Goal: Information Seeking & Learning: Learn about a topic

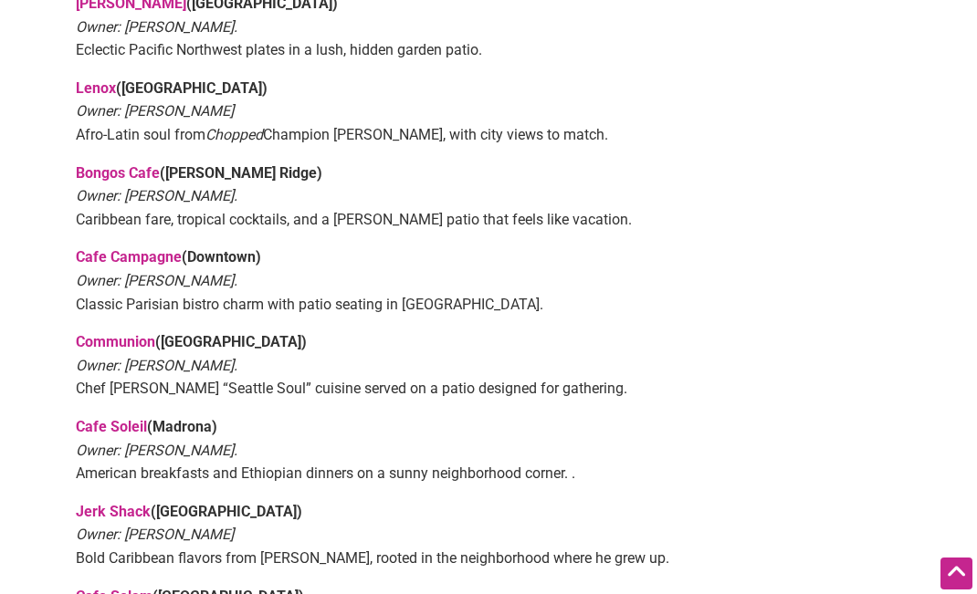
scroll to position [1095, 0]
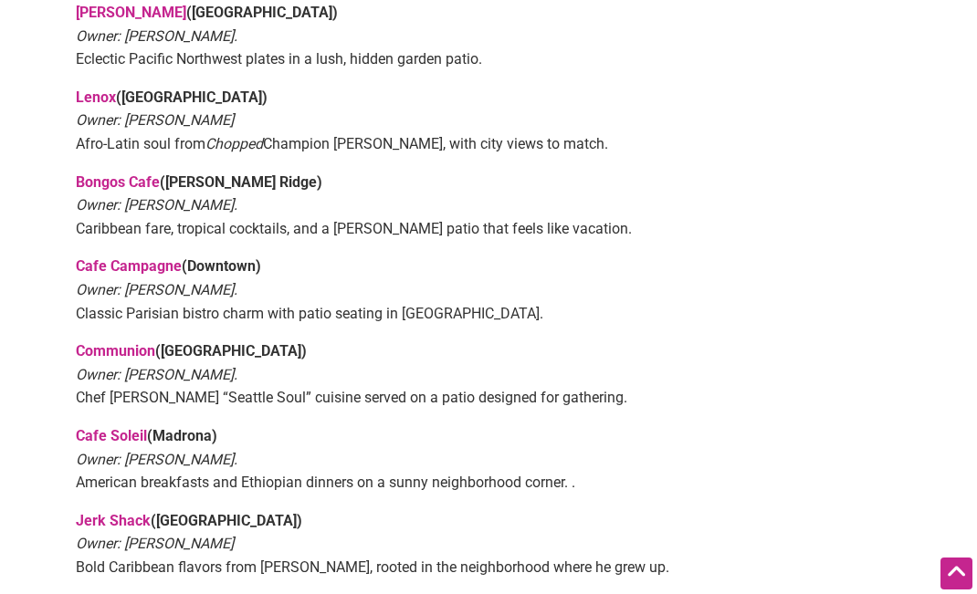
click at [140, 178] on link "Bongos Cafe" at bounding box center [118, 181] width 84 height 17
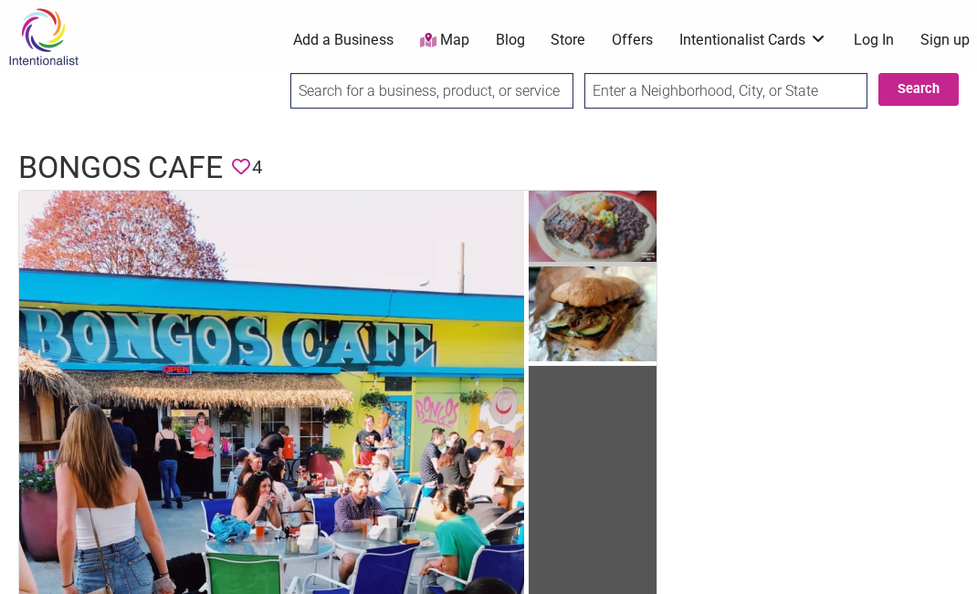
click at [623, 230] on img at bounding box center [593, 229] width 128 height 77
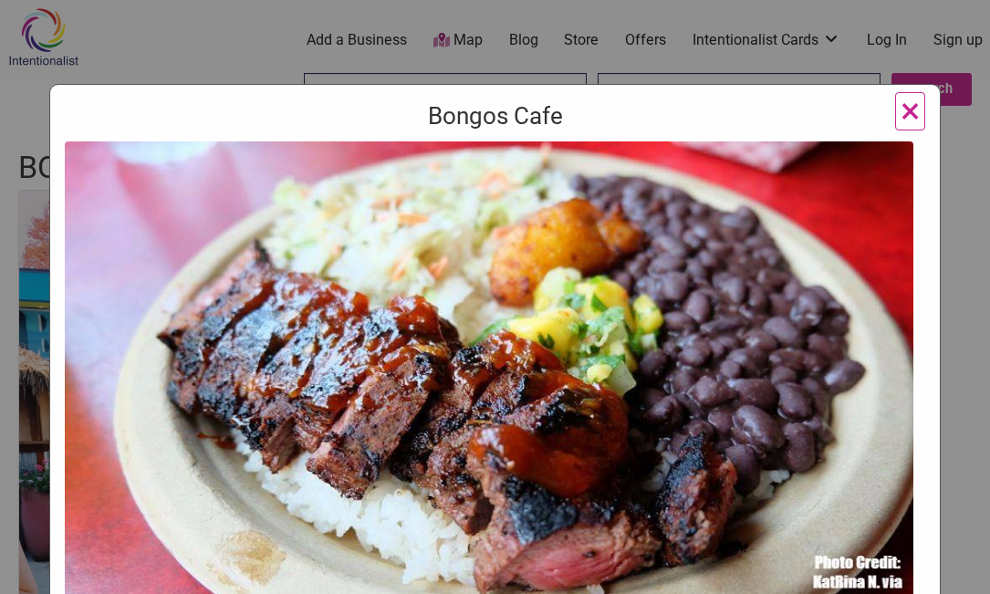
click at [901, 108] on span "×" at bounding box center [910, 110] width 19 height 43
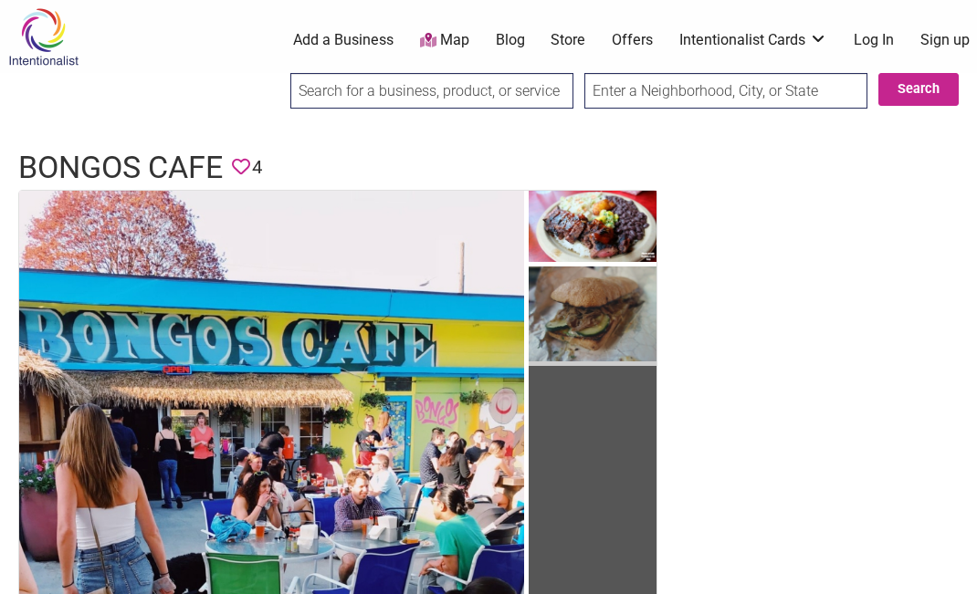
click at [603, 289] on img at bounding box center [593, 317] width 128 height 100
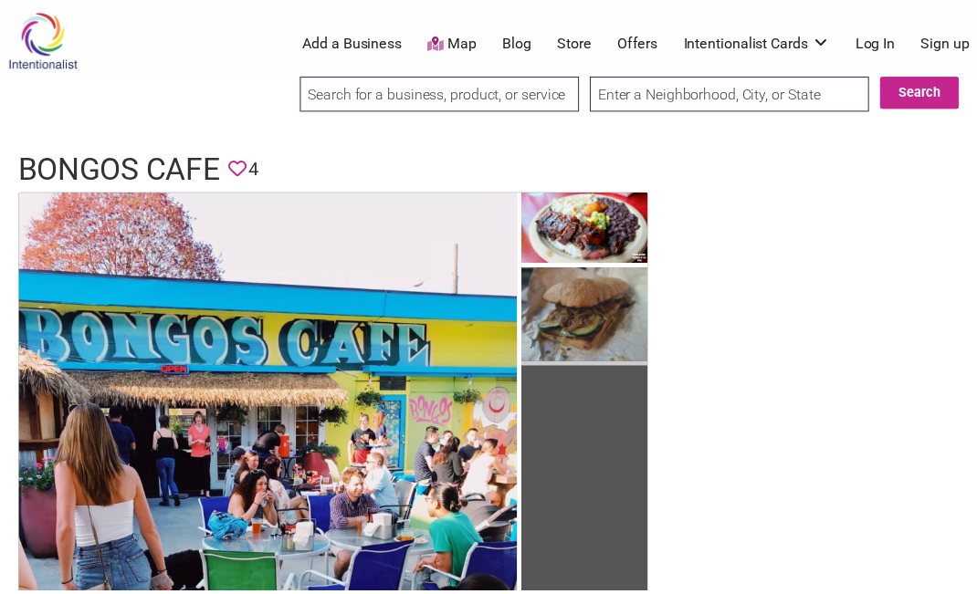
scroll to position [59, 0]
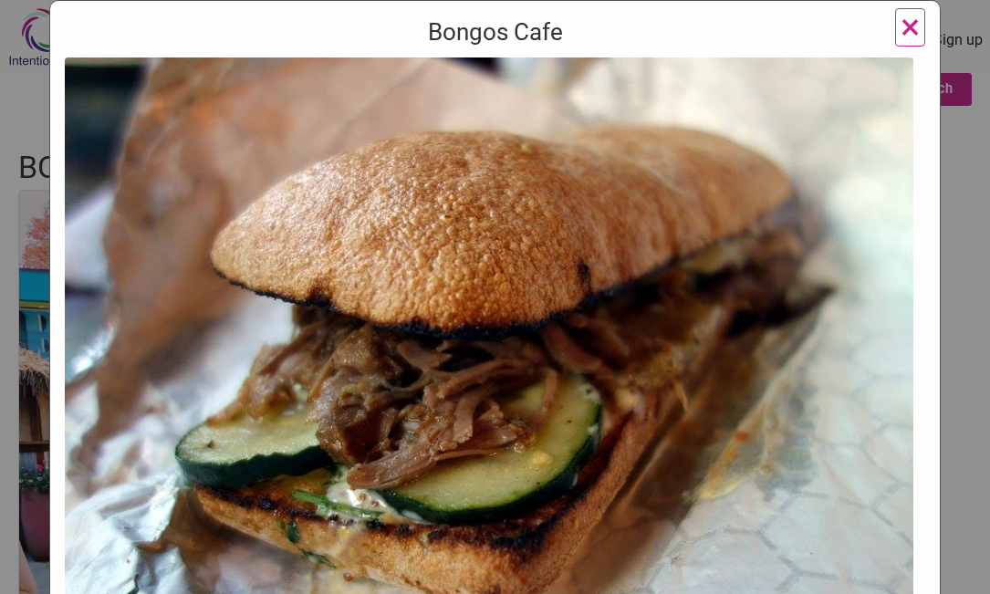
click at [901, 26] on span "×" at bounding box center [910, 26] width 19 height 43
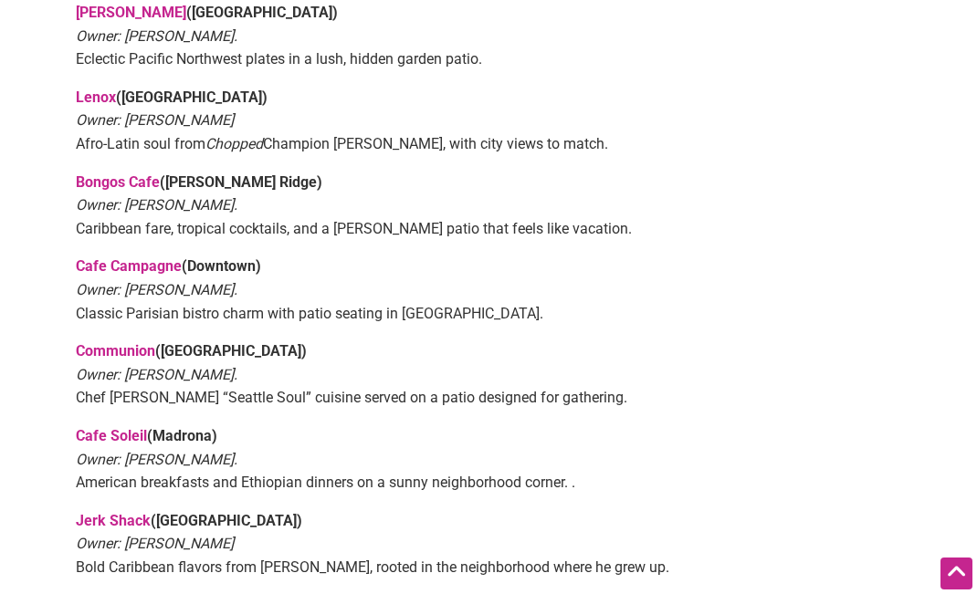
scroll to position [1004, 0]
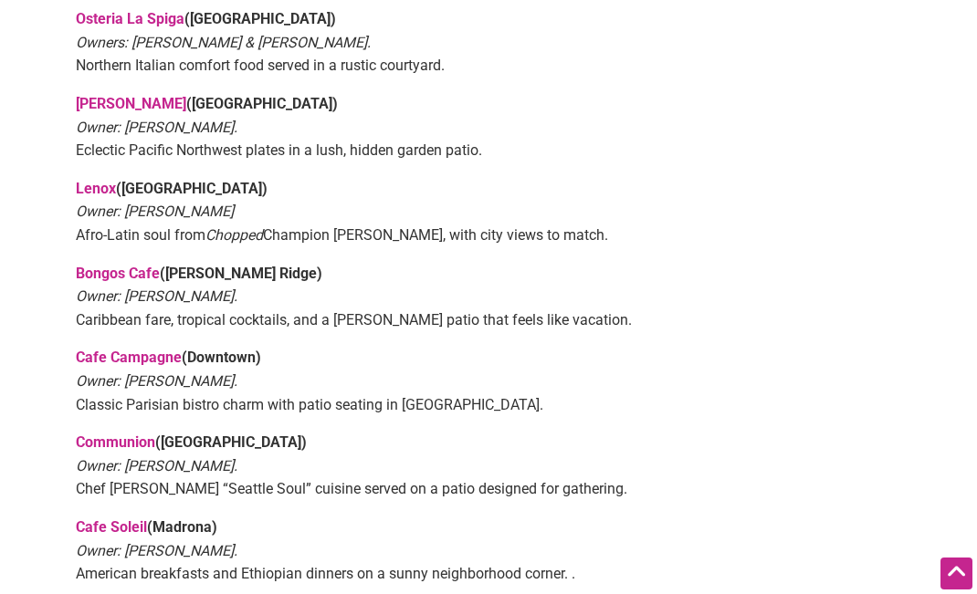
click at [97, 183] on link "Lenox" at bounding box center [96, 188] width 40 height 17
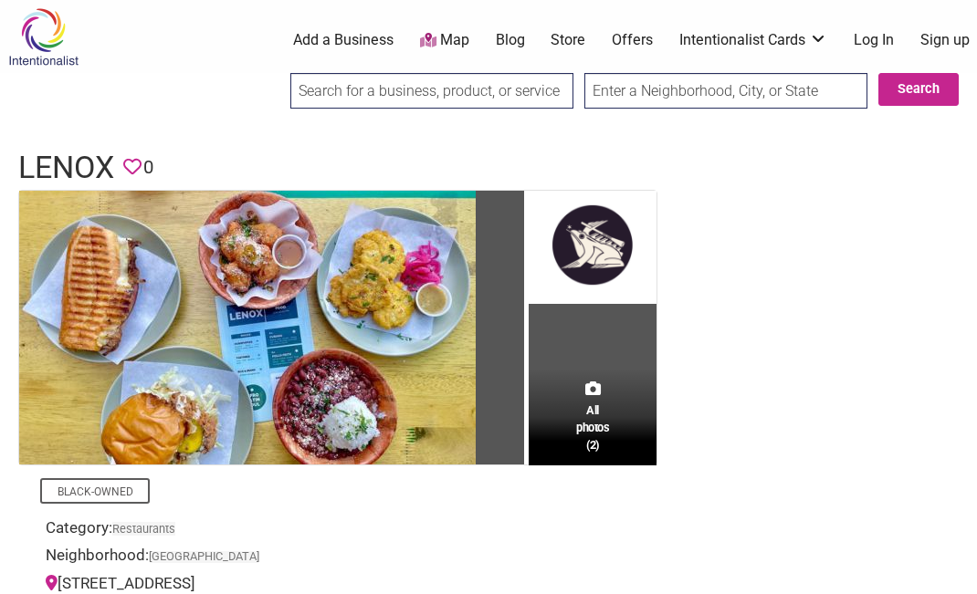
click at [602, 372] on div "All photos (2)" at bounding box center [593, 417] width 128 height 96
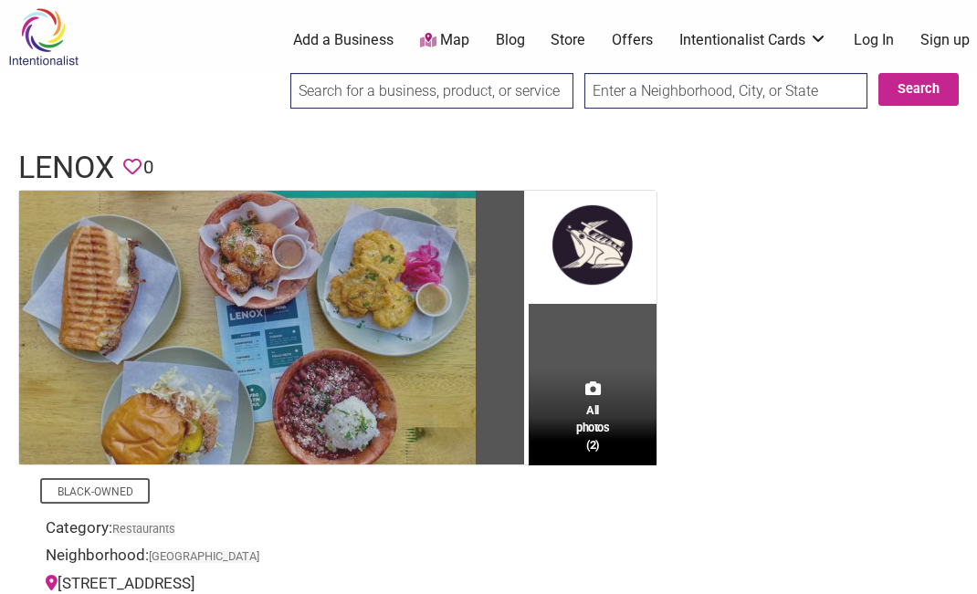
click at [361, 338] on img at bounding box center [247, 328] width 456 height 274
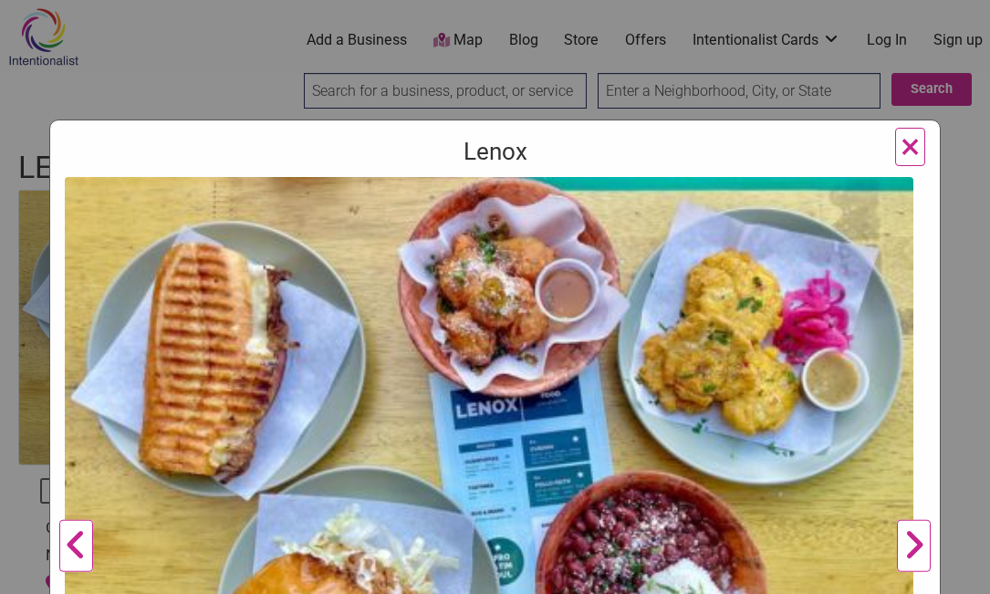
click at [901, 137] on span "×" at bounding box center [910, 146] width 19 height 43
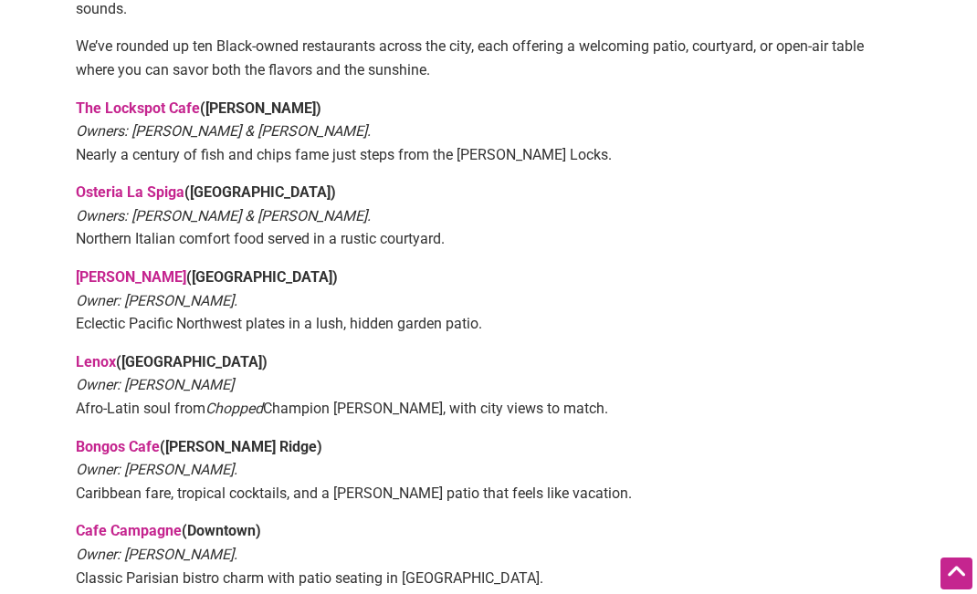
scroll to position [821, 0]
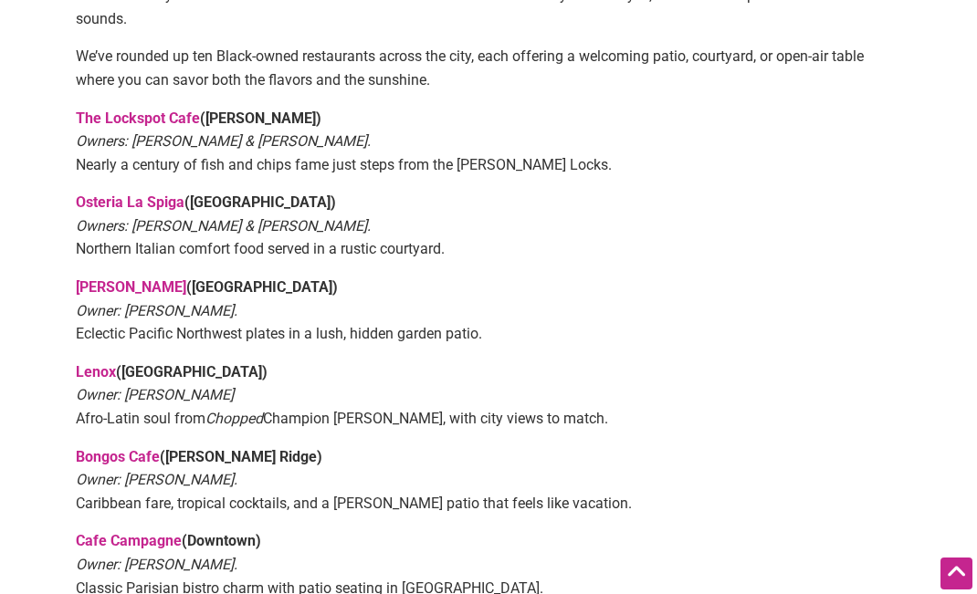
click at [95, 284] on link "[PERSON_NAME]" at bounding box center [131, 286] width 110 height 17
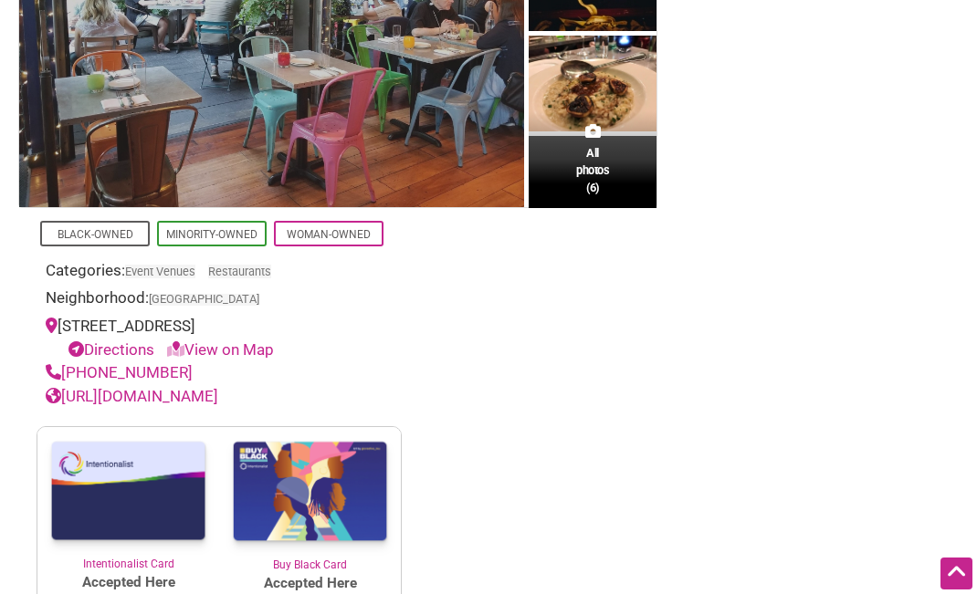
scroll to position [364, 0]
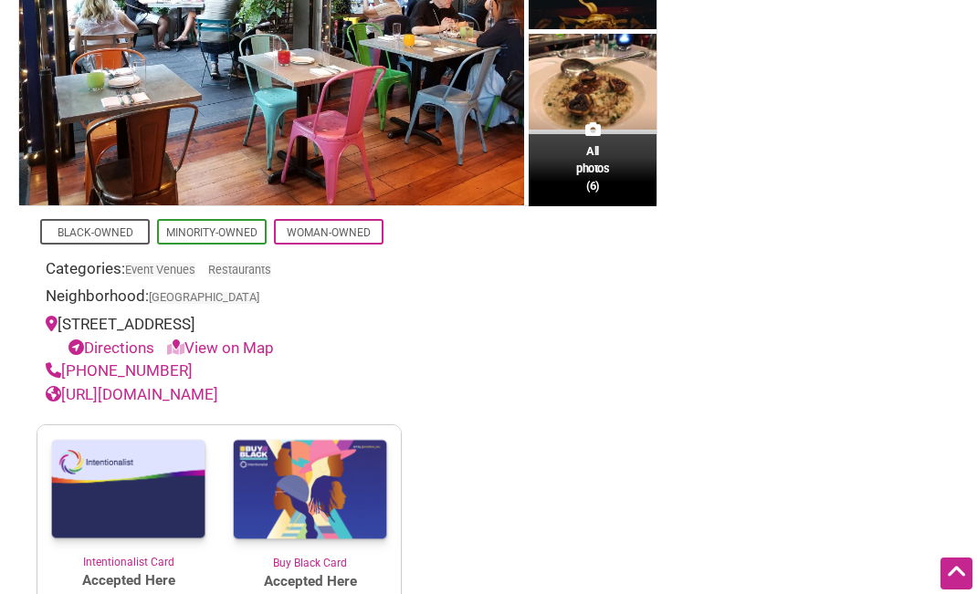
click at [176, 395] on link "[URL][DOMAIN_NAME]" at bounding box center [132, 394] width 173 height 18
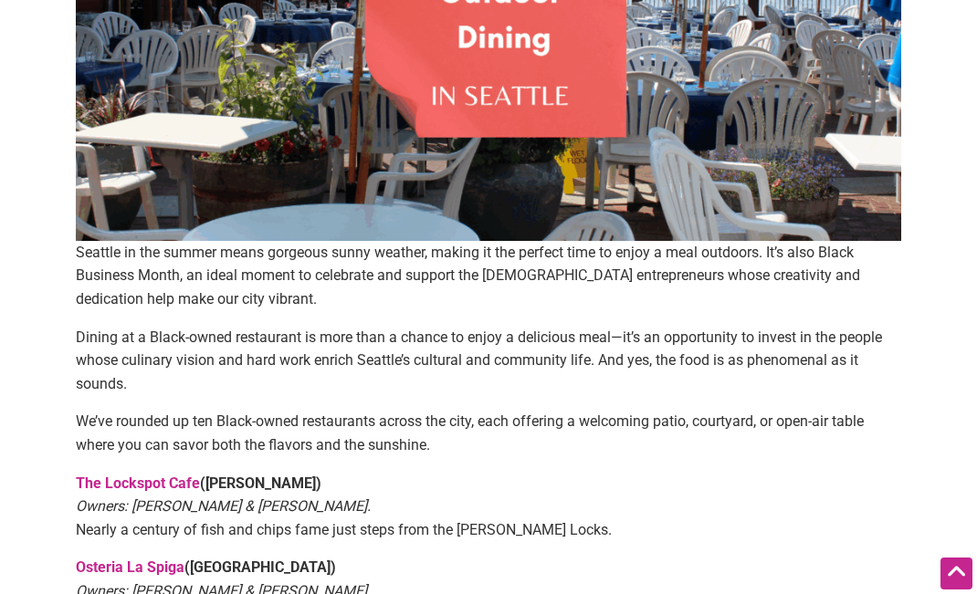
scroll to position [639, 0]
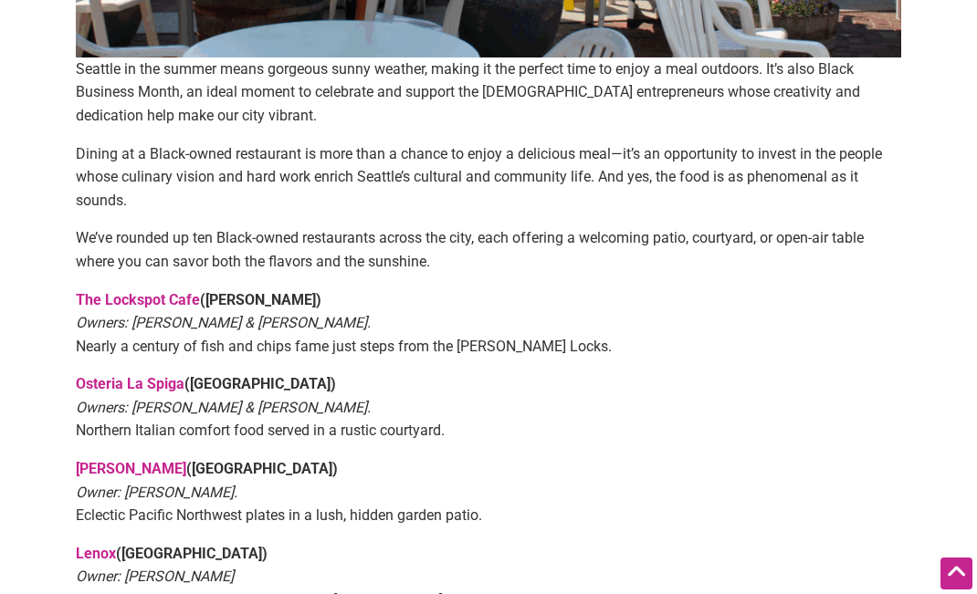
click at [116, 299] on link "The Lockspot Cafe" at bounding box center [138, 299] width 124 height 17
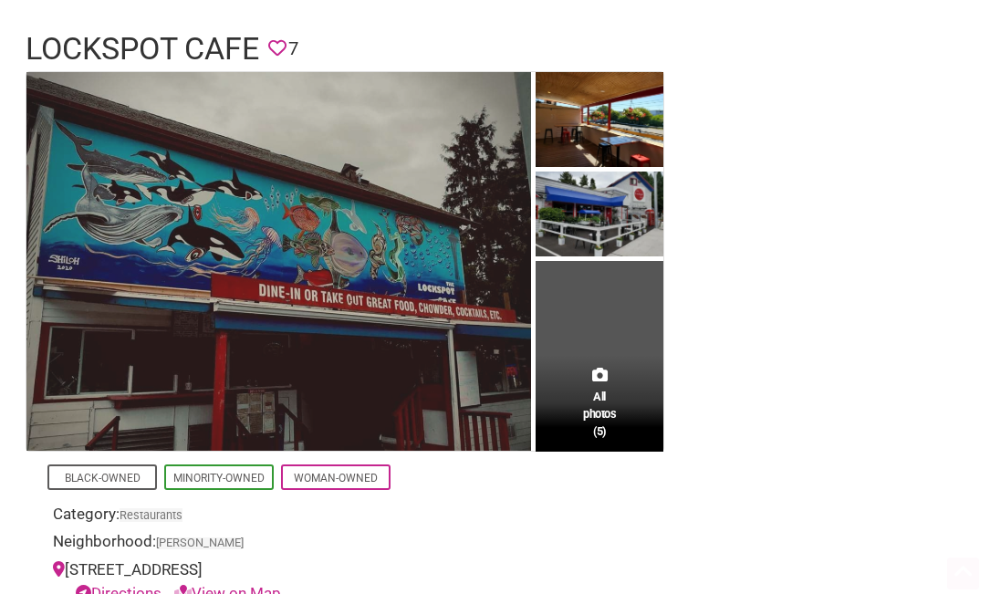
scroll to position [182, 0]
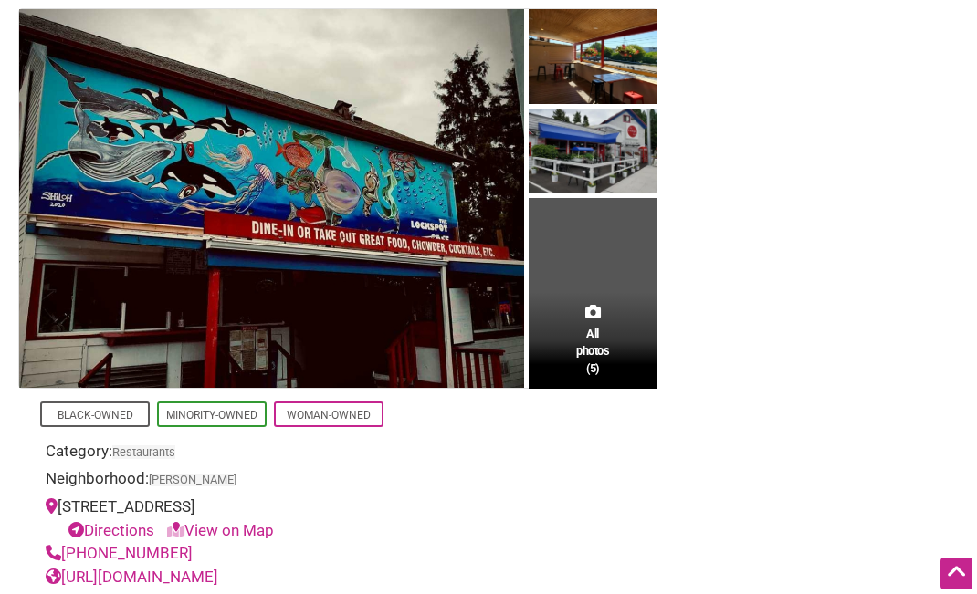
click at [593, 282] on td "All photos (5)" at bounding box center [593, 198] width 128 height 379
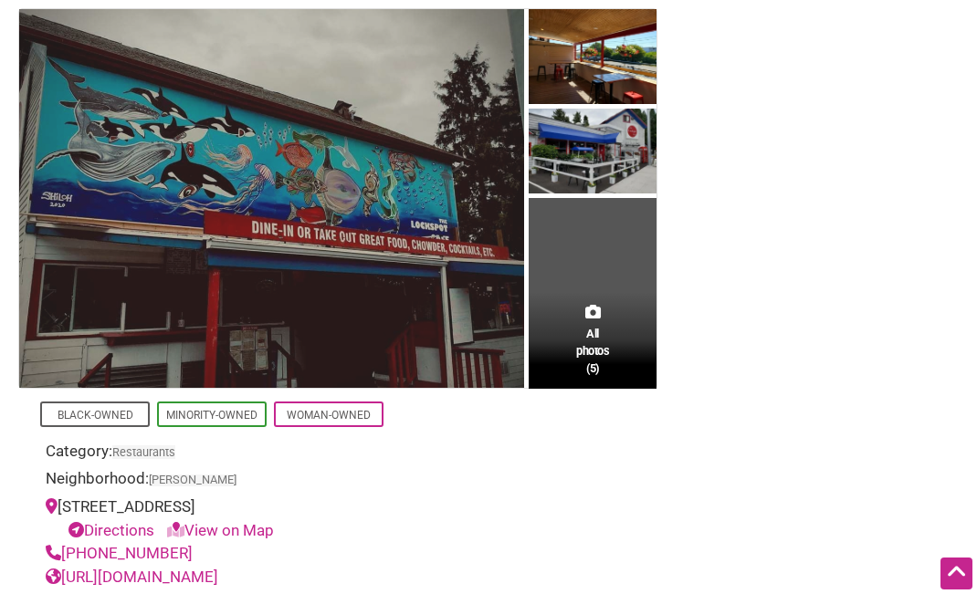
click at [359, 230] on img at bounding box center [271, 198] width 505 height 379
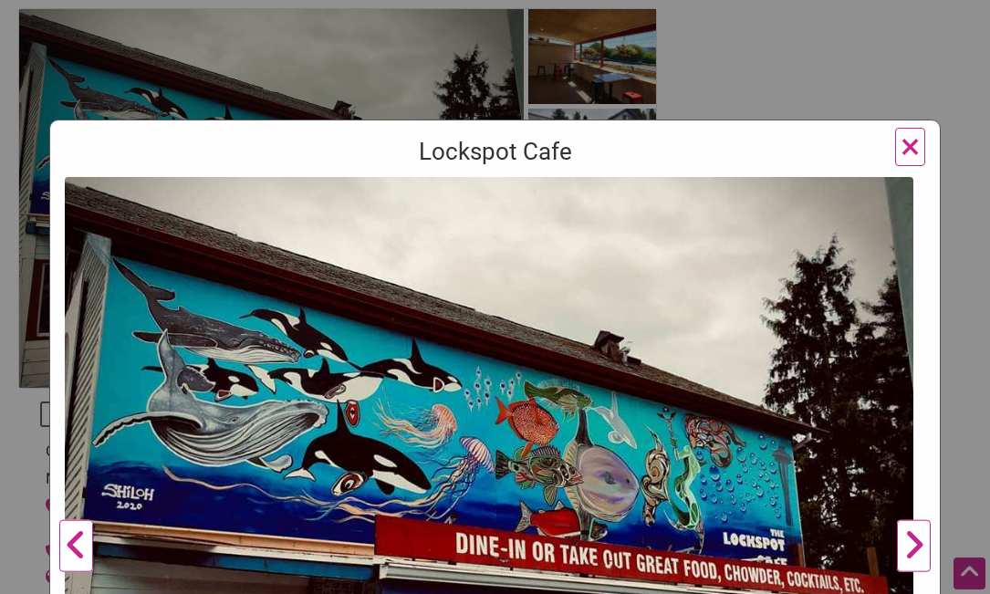
scroll to position [274, 0]
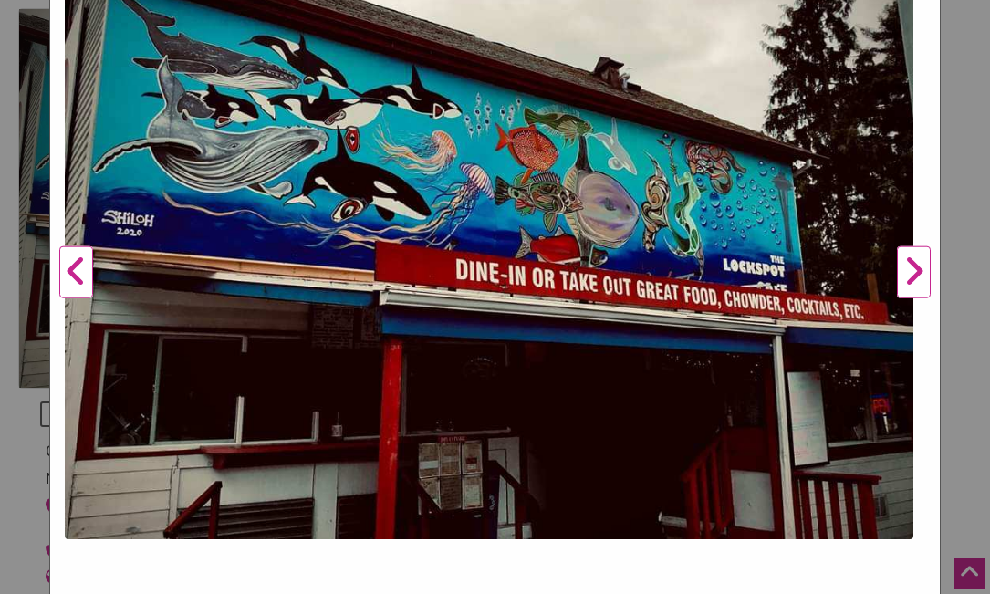
click at [909, 268] on button "Next" at bounding box center [914, 272] width 50 height 738
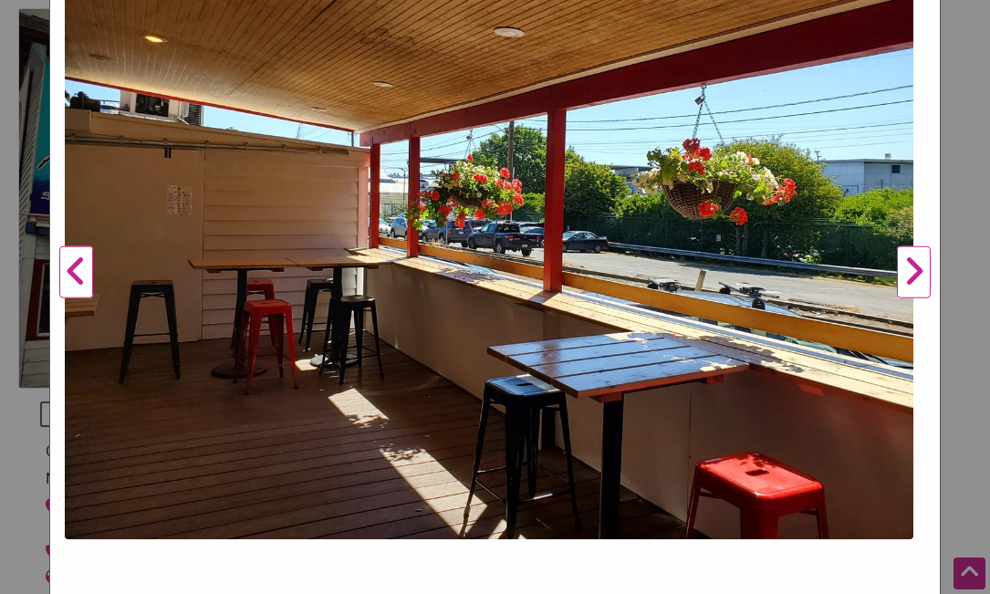
click at [909, 268] on button "Next" at bounding box center [914, 272] width 50 height 738
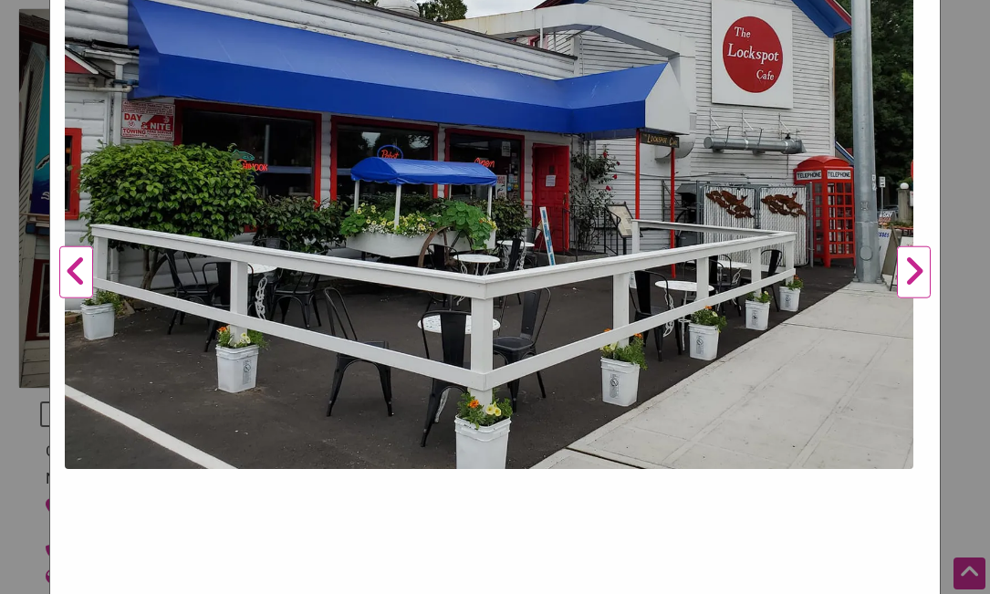
click at [909, 268] on button "Next" at bounding box center [914, 272] width 50 height 738
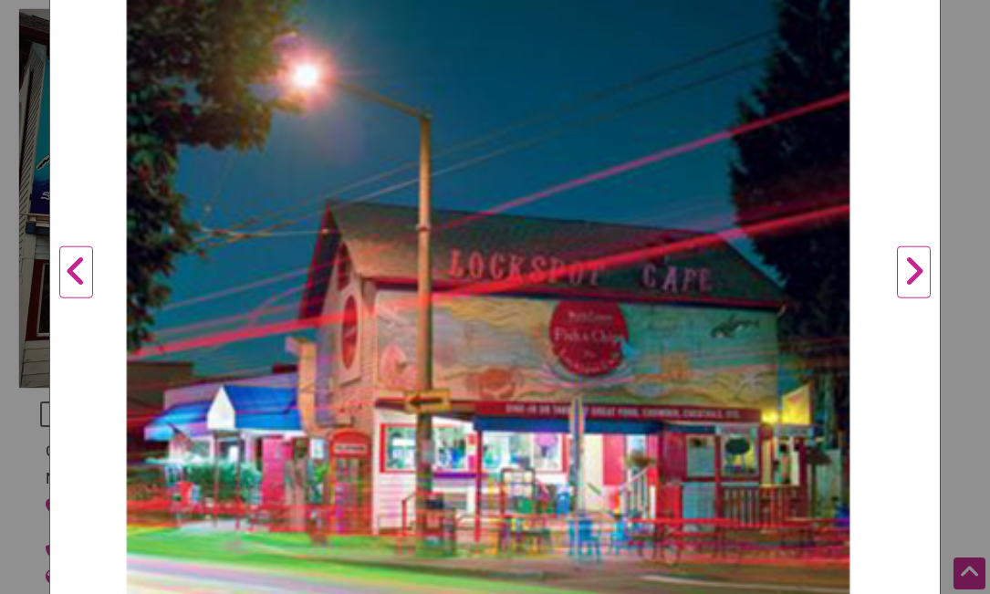
click at [897, 268] on button "Next" at bounding box center [914, 272] width 50 height 738
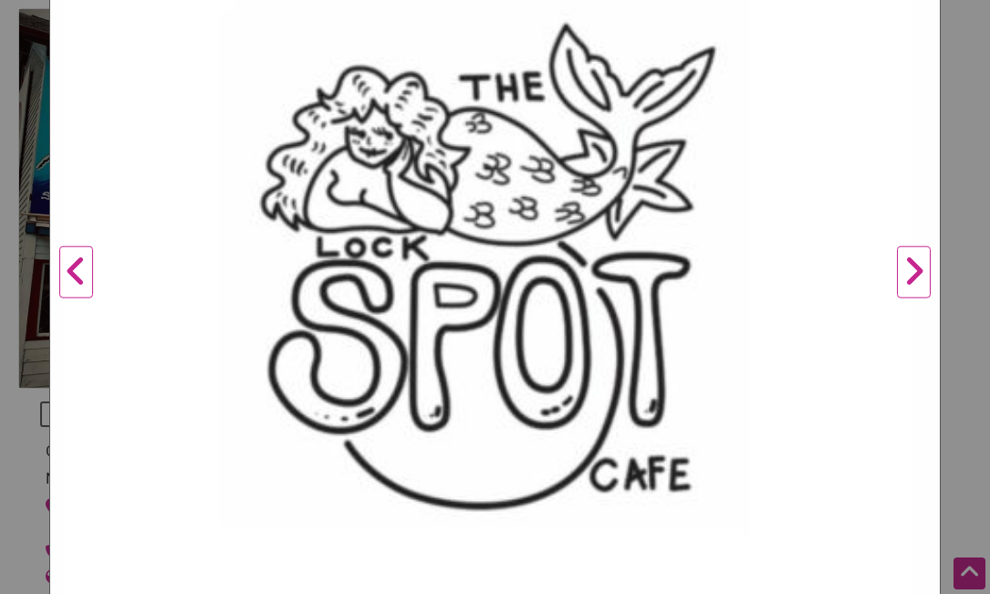
click at [897, 268] on button "Next" at bounding box center [914, 272] width 50 height 738
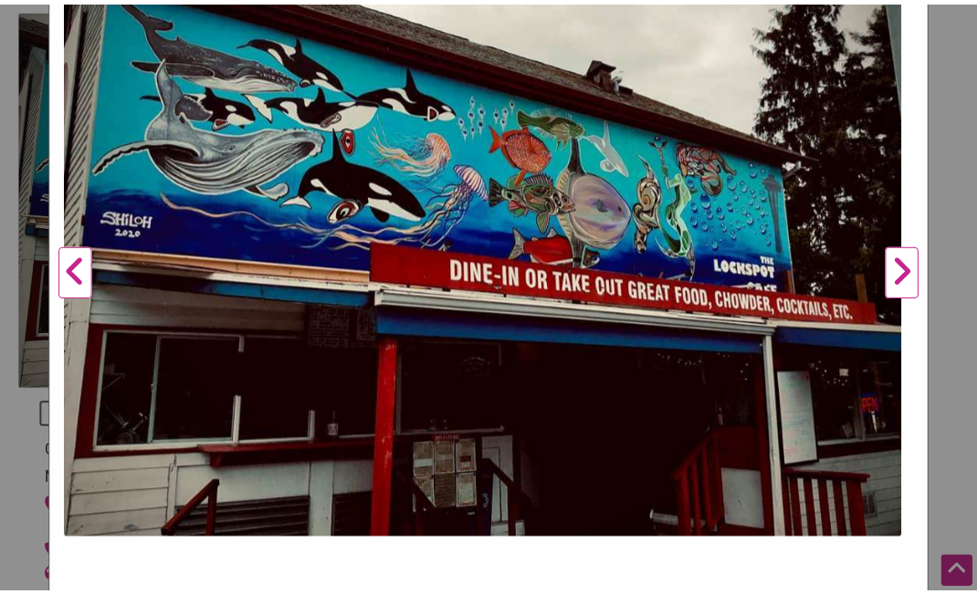
scroll to position [0, 0]
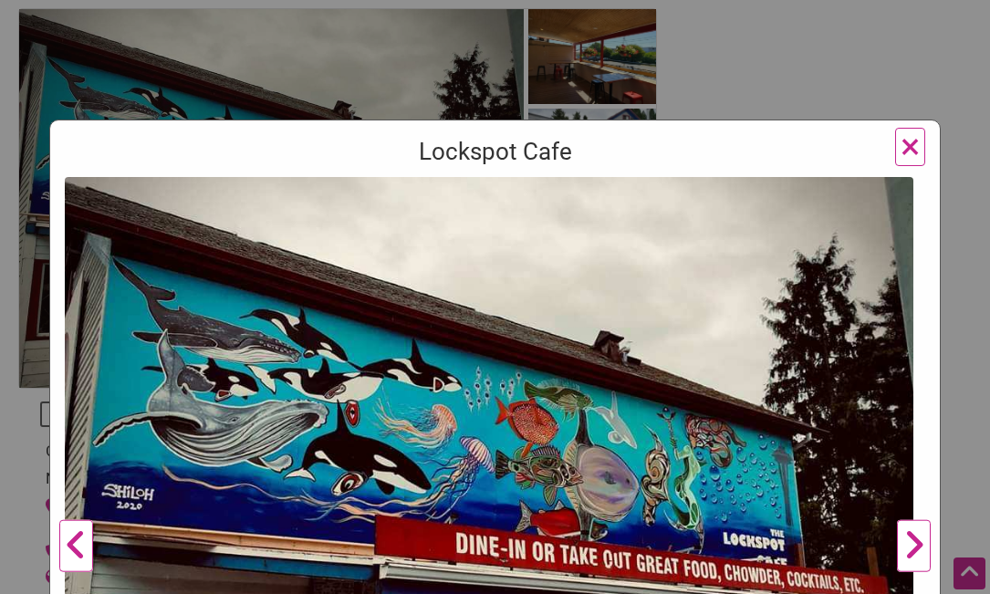
click at [901, 152] on span "×" at bounding box center [910, 146] width 19 height 43
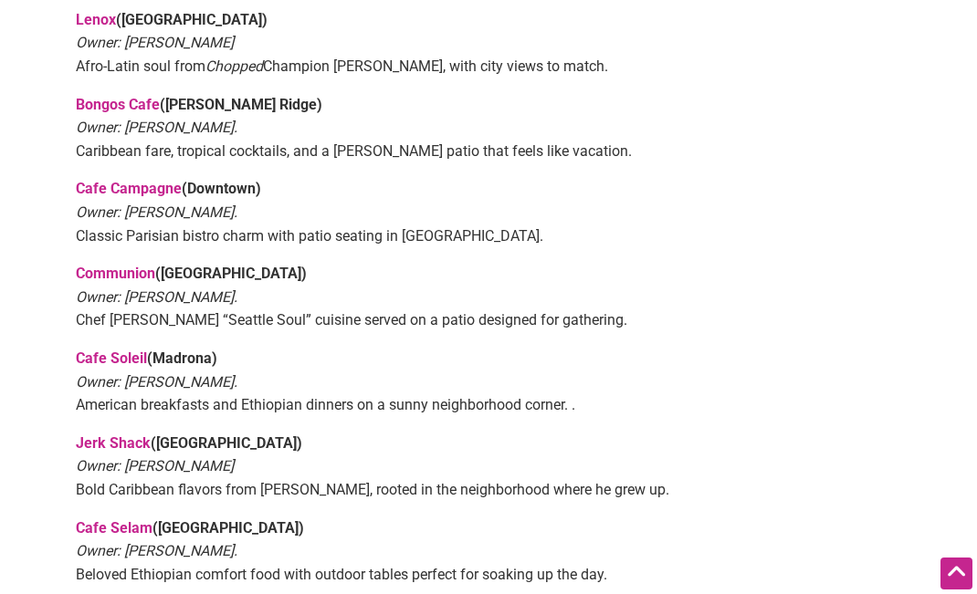
scroll to position [1187, 0]
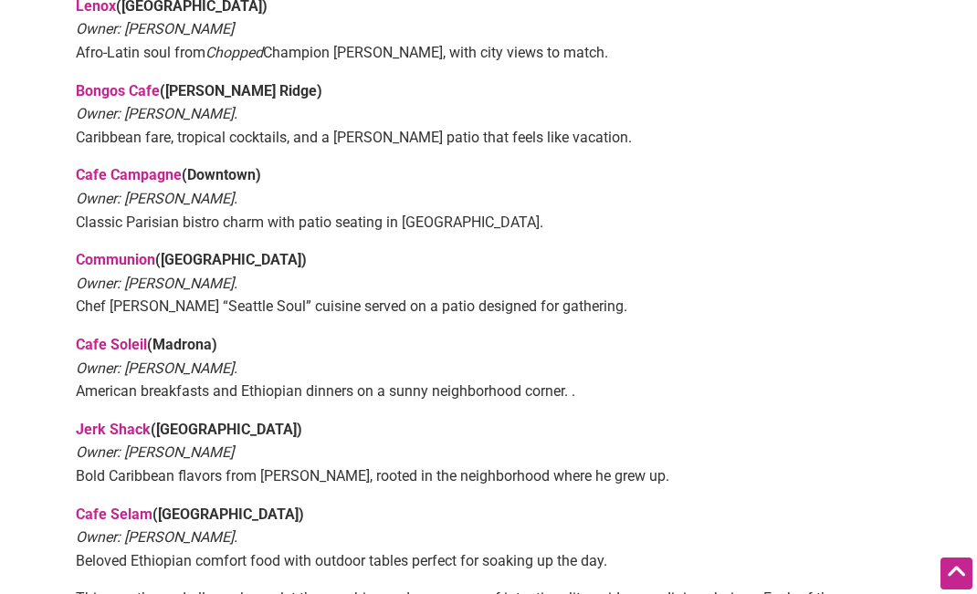
click at [106, 345] on link "Cafe Soleil" at bounding box center [111, 344] width 71 height 17
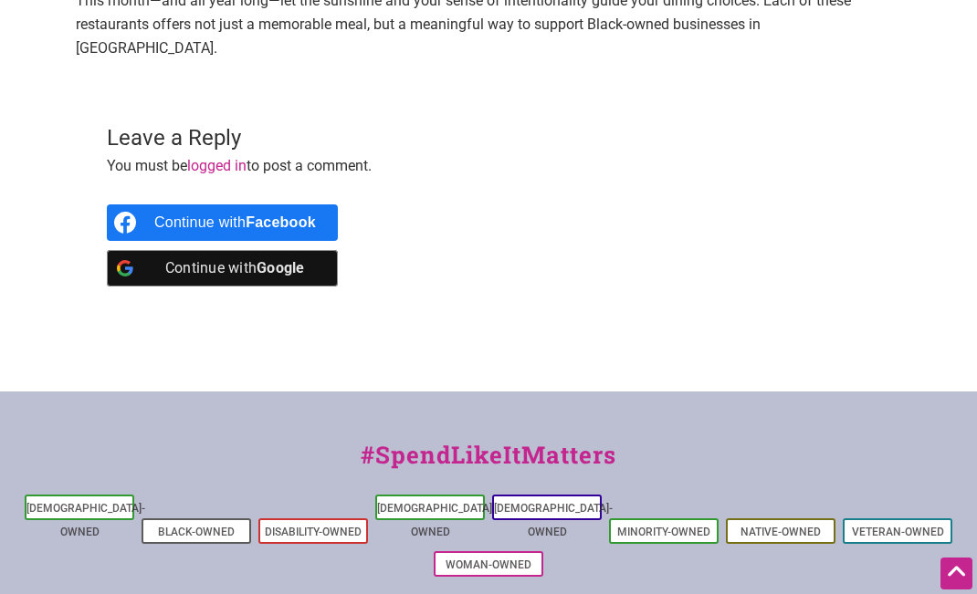
scroll to position [1825, 0]
